Goal: Information Seeking & Learning: Learn about a topic

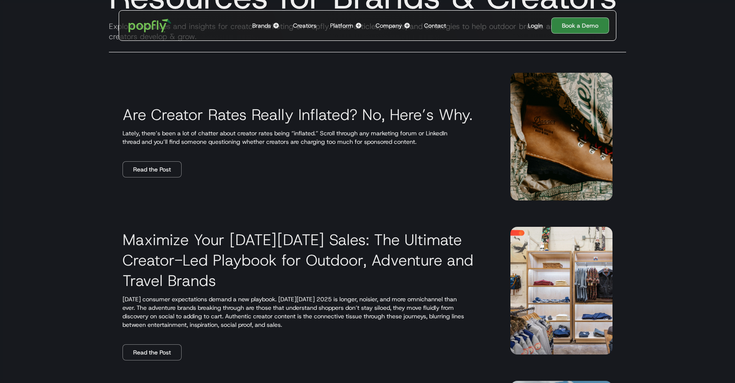
scroll to position [123, 0]
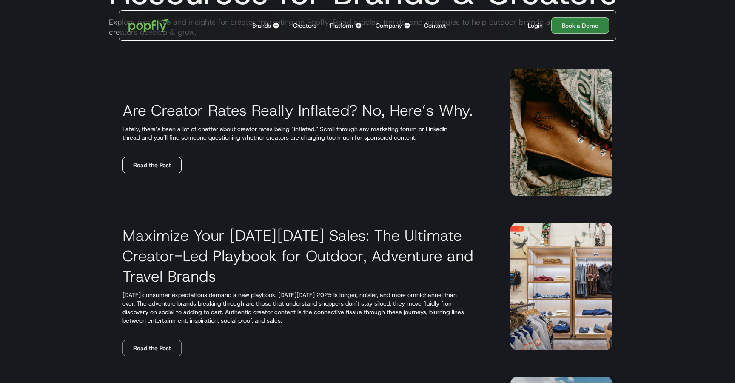
click at [144, 170] on link "Read the Post" at bounding box center [152, 165] width 59 height 16
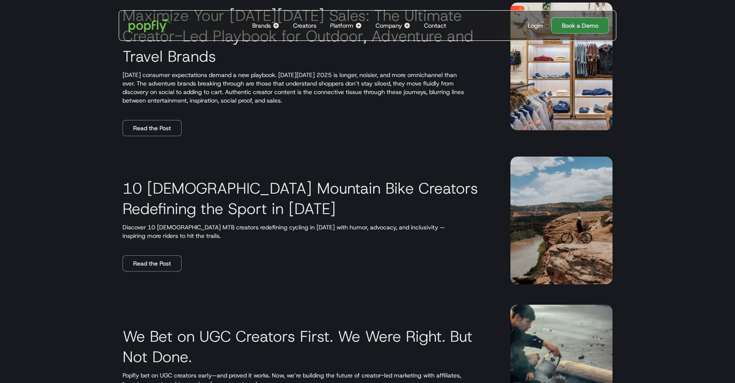
scroll to position [344, 0]
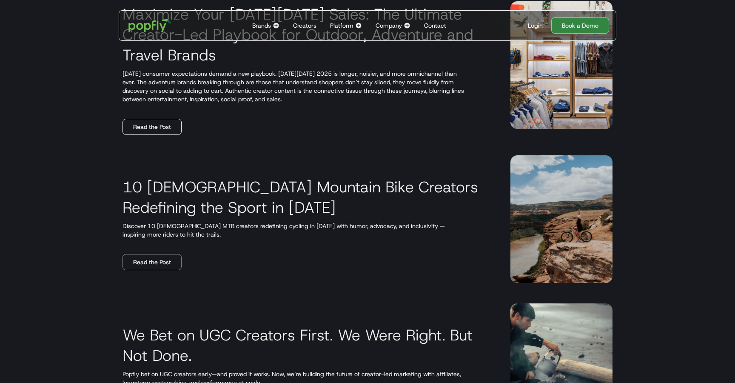
click at [155, 128] on link "Read the Post" at bounding box center [152, 127] width 59 height 16
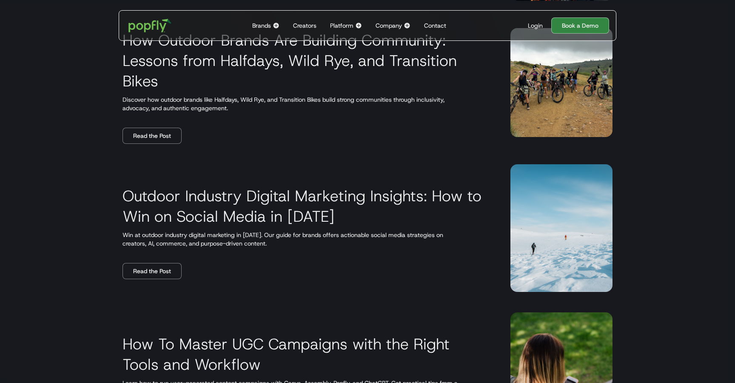
scroll to position [777, 0]
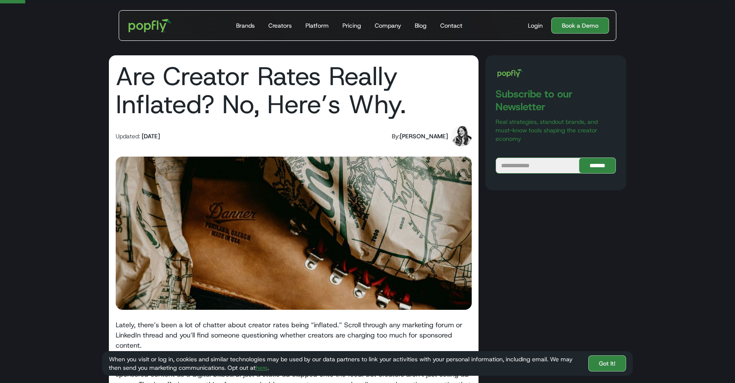
scroll to position [406, 0]
